Goal: Transaction & Acquisition: Purchase product/service

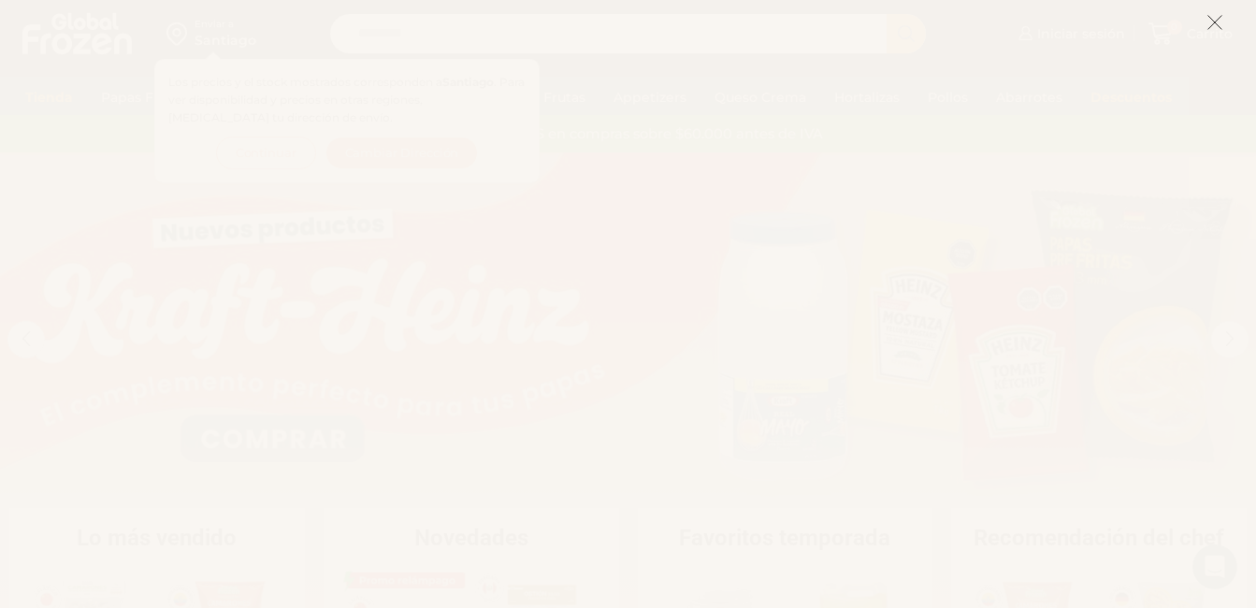
click at [1211, 25] on icon at bounding box center [1215, 22] width 17 height 17
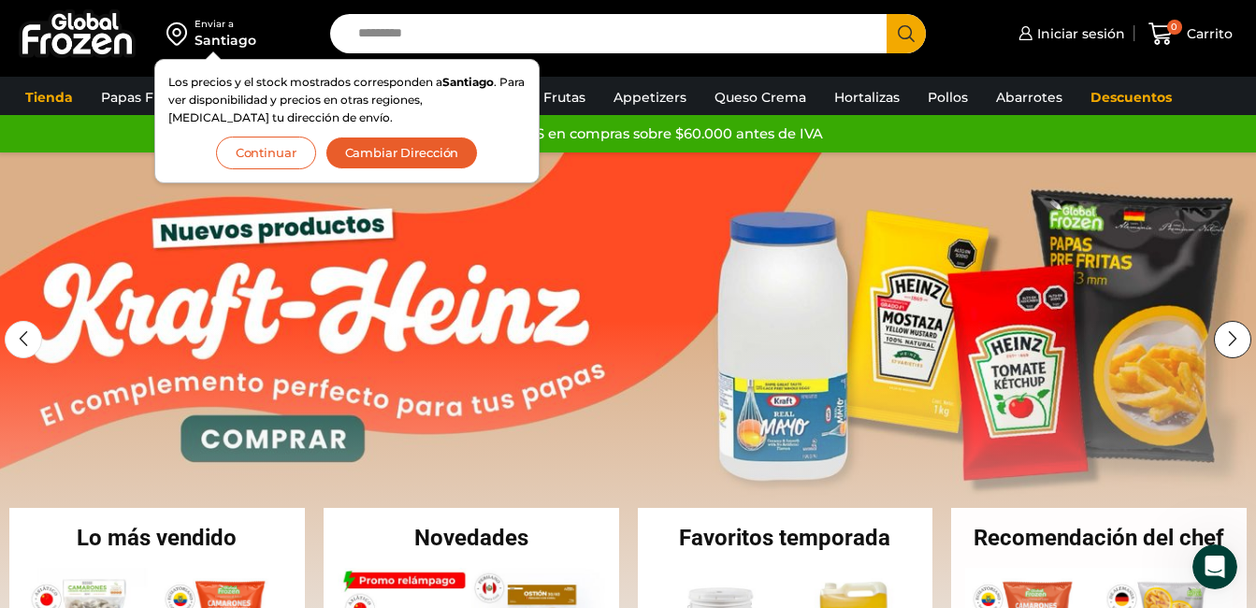
click at [1236, 341] on div "Next slide" at bounding box center [1232, 339] width 37 height 37
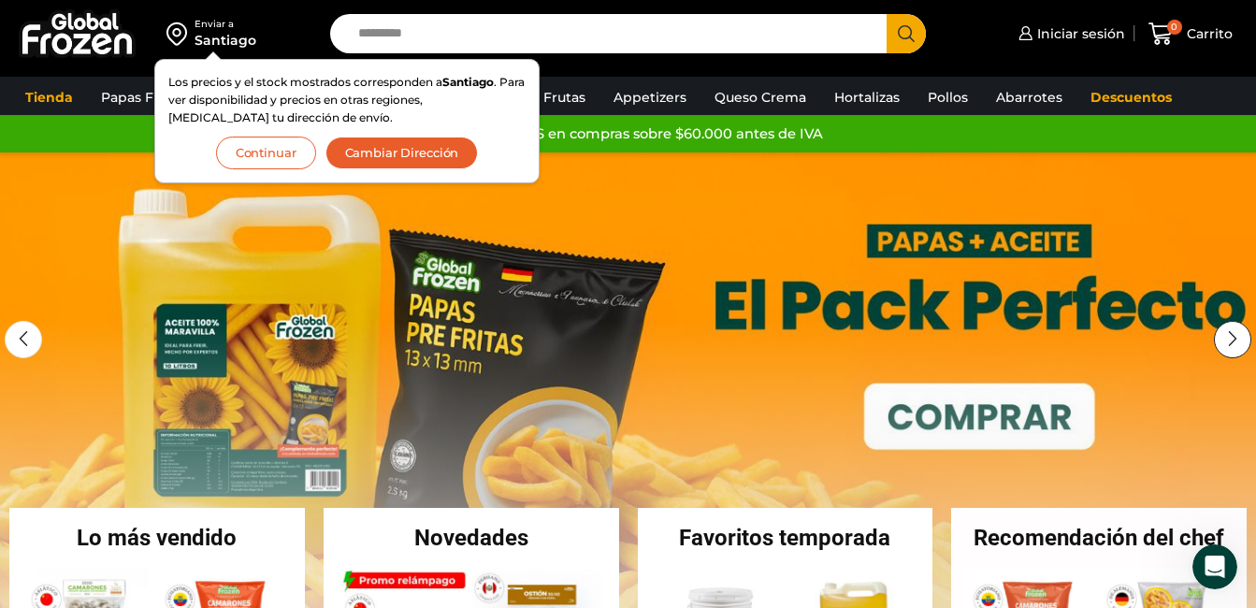
click at [1236, 341] on div "Next slide" at bounding box center [1232, 339] width 37 height 37
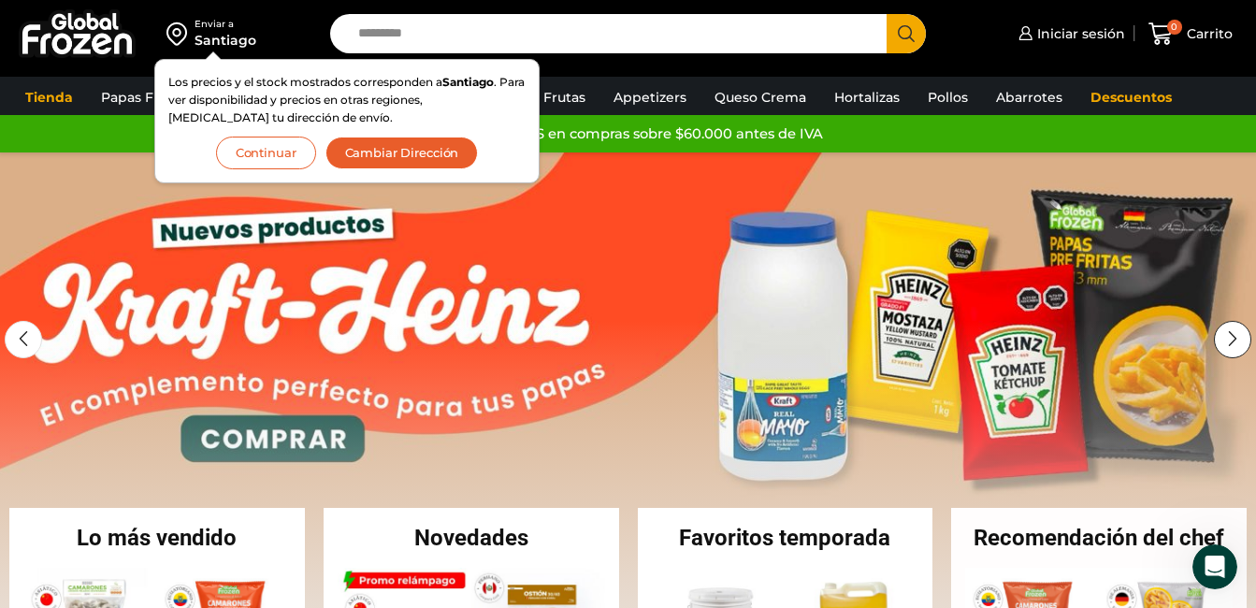
click at [1236, 341] on div "Next slide" at bounding box center [1232, 339] width 37 height 37
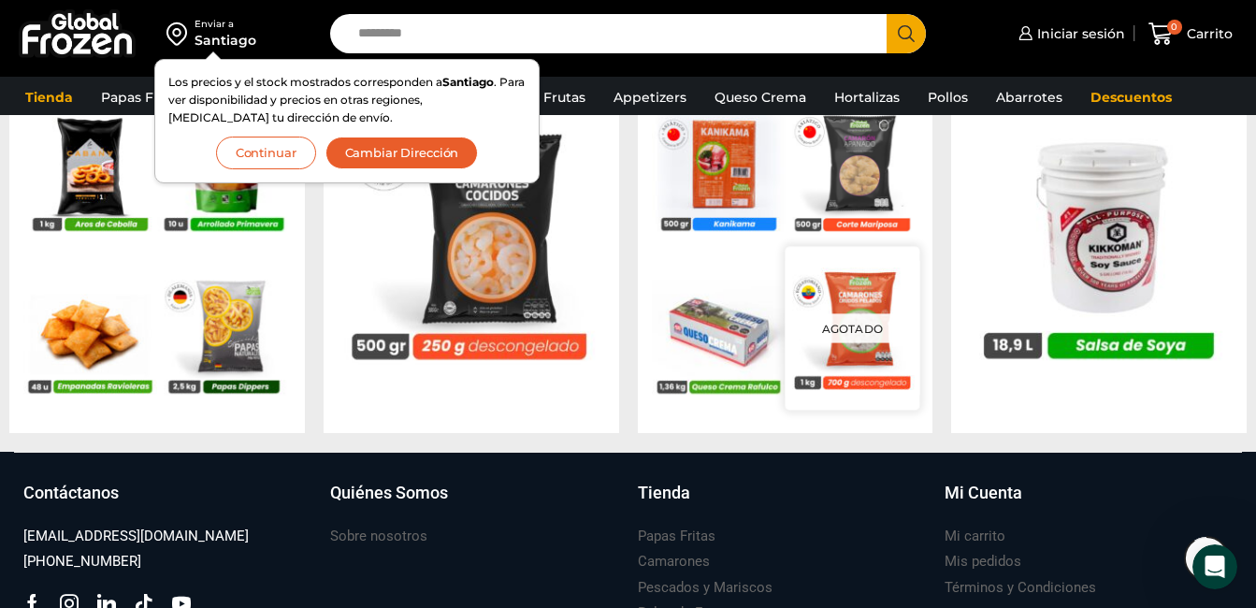
scroll to position [1871, 0]
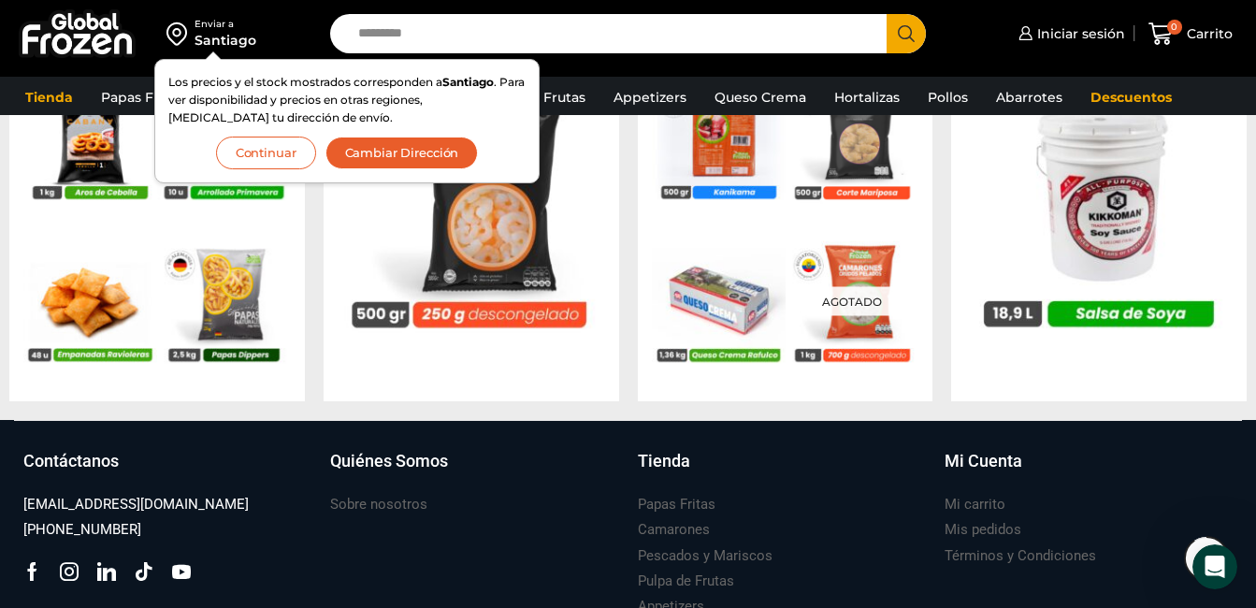
click at [249, 155] on button "Continuar" at bounding box center [266, 153] width 100 height 33
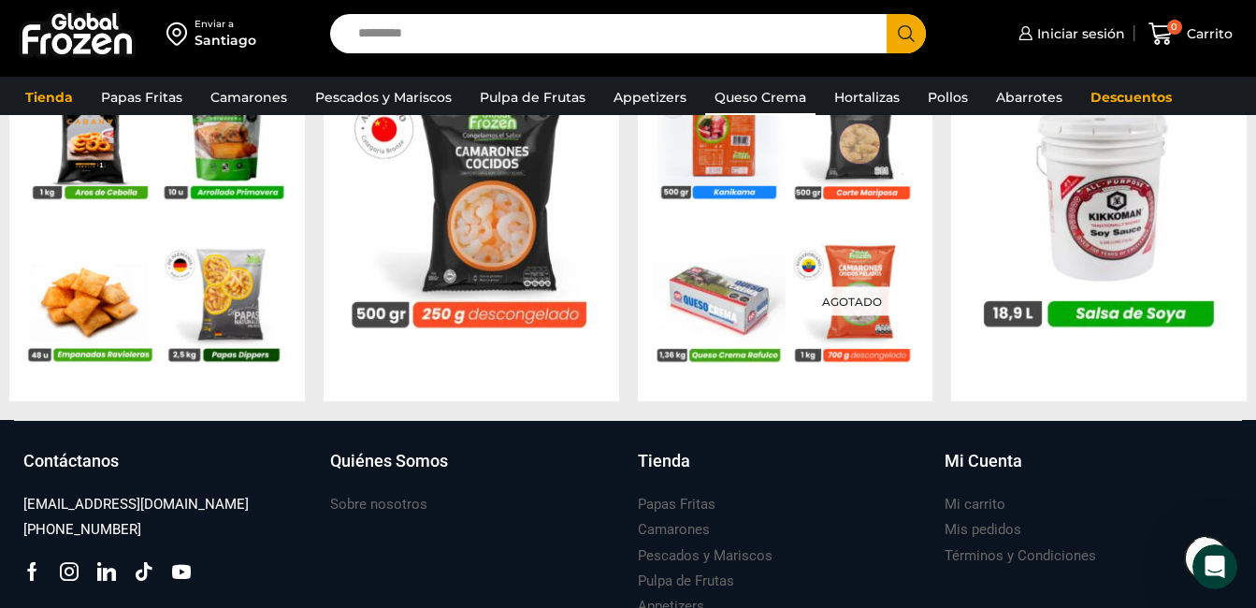
click at [800, 85] on link "Queso Crema" at bounding box center [760, 98] width 110 height 36
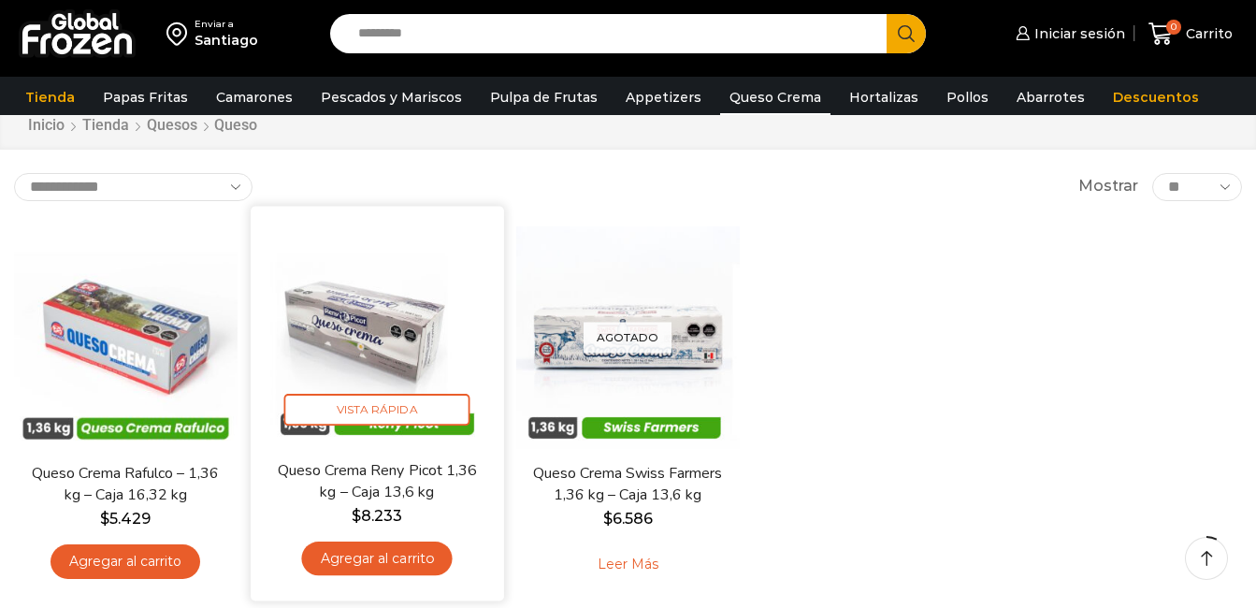
scroll to position [94, 0]
